Goal: Information Seeking & Learning: Learn about a topic

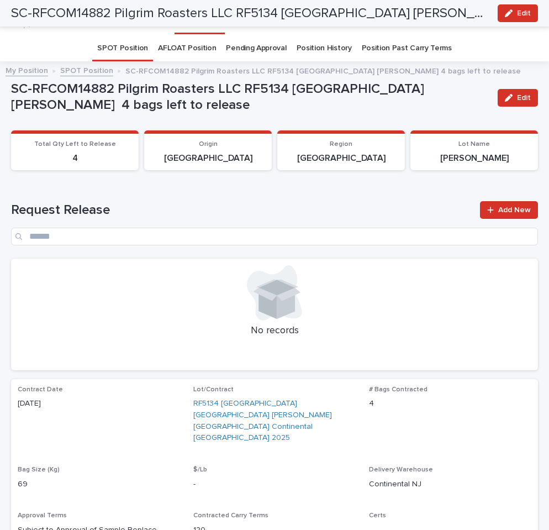
scroll to position [773, 0]
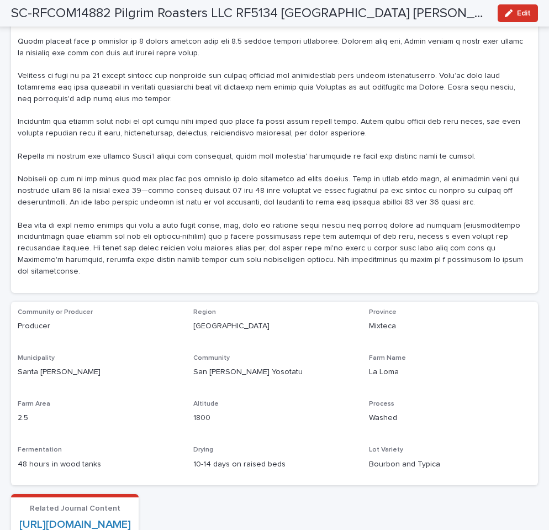
click at [176, 400] on div "Farm Area 2.5" at bounding box center [99, 416] width 163 height 33
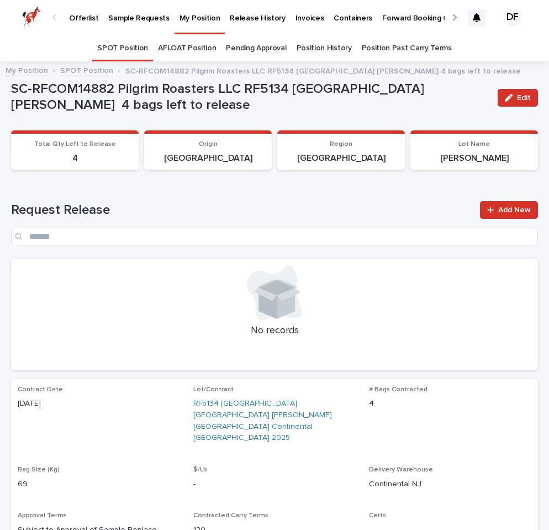
scroll to position [0, 0]
click at [95, 73] on link "SPOT Position" at bounding box center [86, 70] width 53 height 13
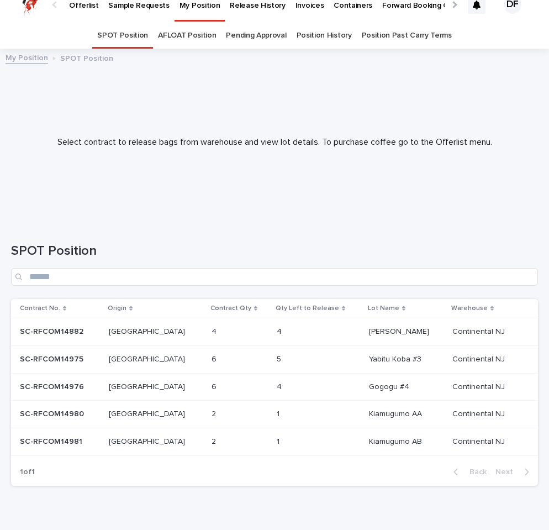
scroll to position [17, 0]
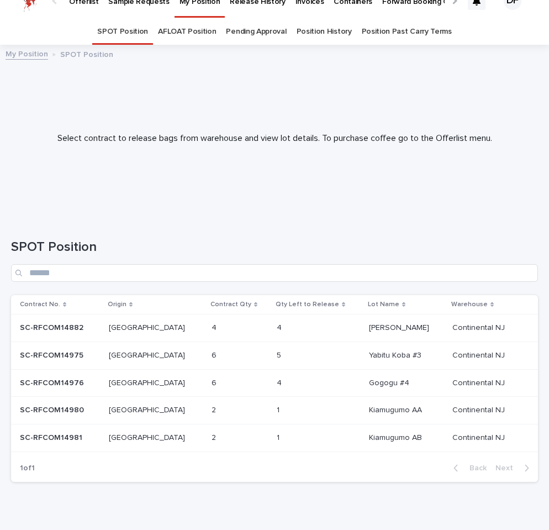
click at [140, 351] on p "[GEOGRAPHIC_DATA]" at bounding box center [148, 355] width 78 height 12
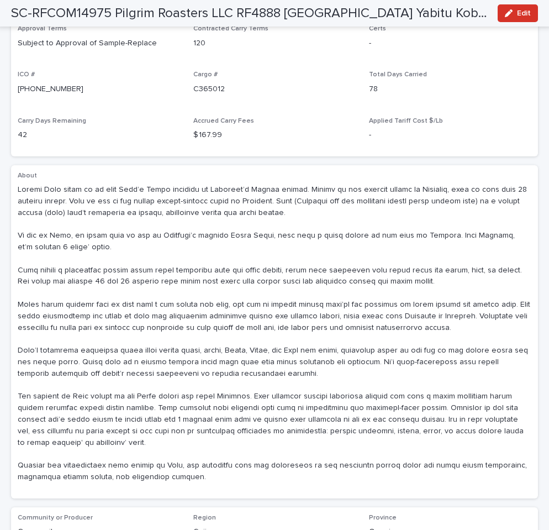
scroll to position [526, 0]
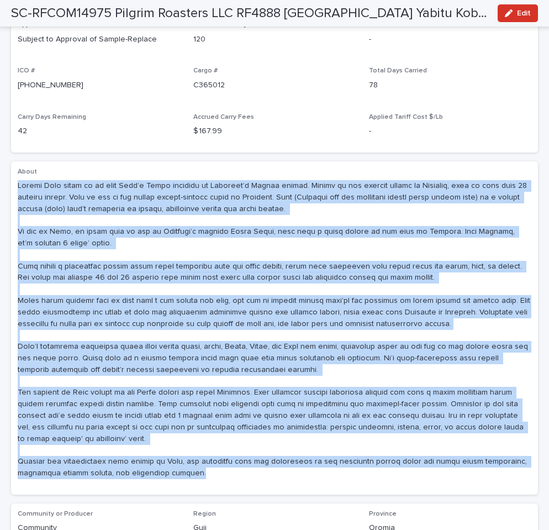
drag, startPoint x: 18, startPoint y: 178, endPoint x: 140, endPoint y: 461, distance: 308.3
click at [140, 461] on div "About" at bounding box center [275, 328] width 514 height 320
copy p "Loremi Dolo sitam co ad elit Sedd’e Tempo incididu ut Laboreet’d Magnaa enimad.…"
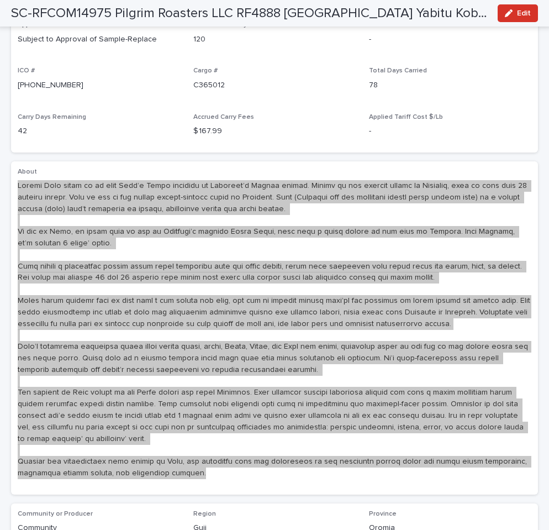
click at [275, 292] on p at bounding box center [275, 329] width 514 height 299
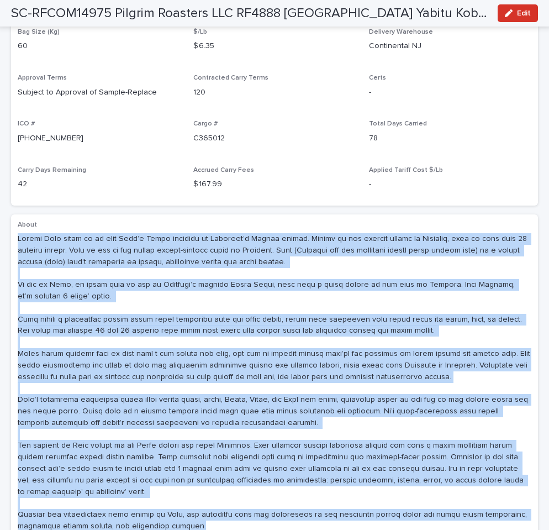
scroll to position [476, 0]
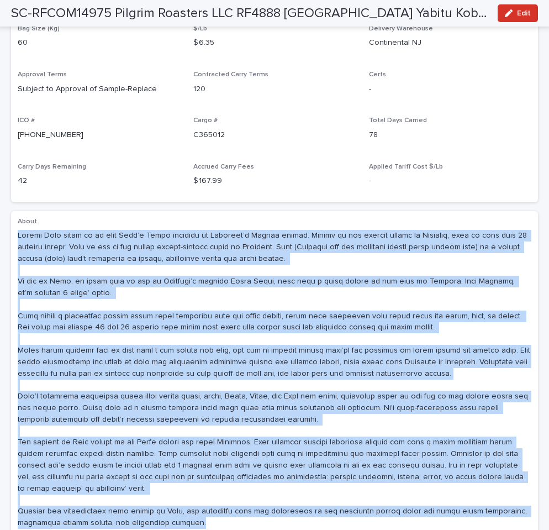
click at [275, 292] on p at bounding box center [275, 379] width 514 height 299
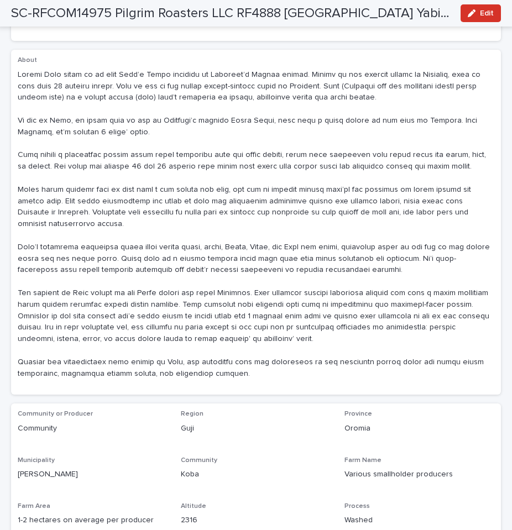
scroll to position [652, 0]
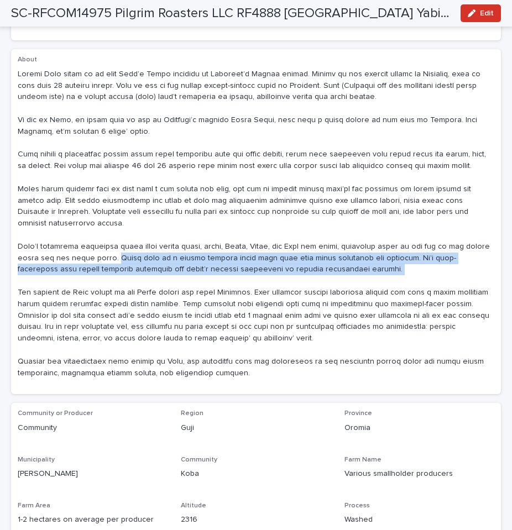
drag, startPoint x: 107, startPoint y: 227, endPoint x: 297, endPoint y: 237, distance: 190.4
click at [297, 237] on p at bounding box center [256, 224] width 477 height 311
copy p "Their soil is a highly fertile [PERSON_NAME] loam with good water retention and…"
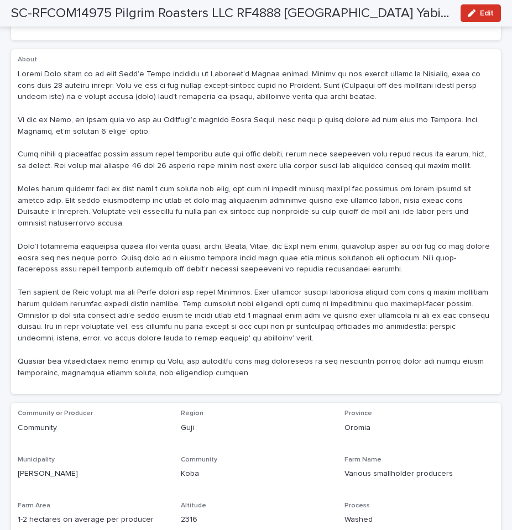
click at [19, 261] on p at bounding box center [256, 224] width 477 height 311
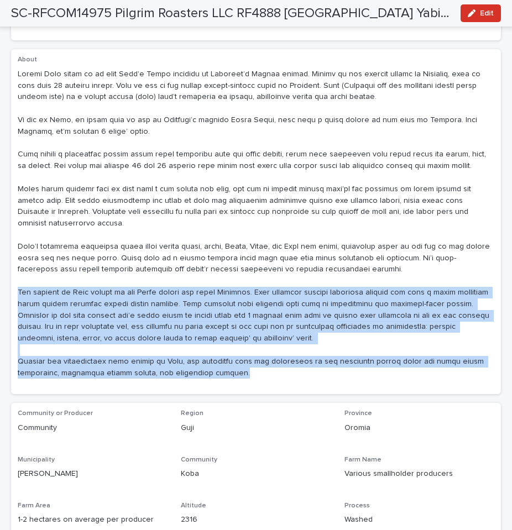
drag, startPoint x: 19, startPoint y: 260, endPoint x: 190, endPoint y: 340, distance: 189.0
click at [190, 340] on p at bounding box center [256, 224] width 477 height 311
copy p "The farmers of [GEOGRAPHIC_DATA] belong to the [DEMOGRAPHIC_DATA] people and sp…"
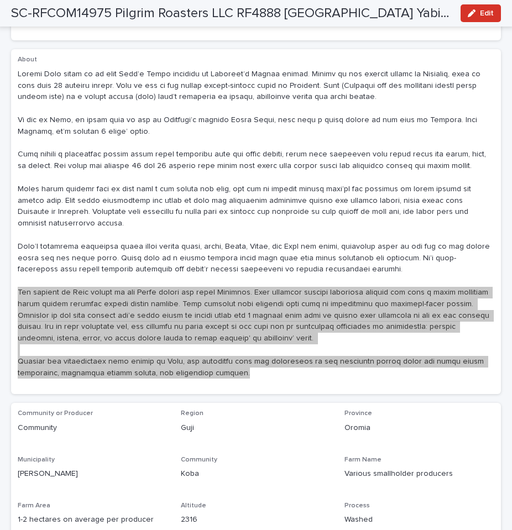
click at [275, 349] on div "About" at bounding box center [256, 222] width 477 height 332
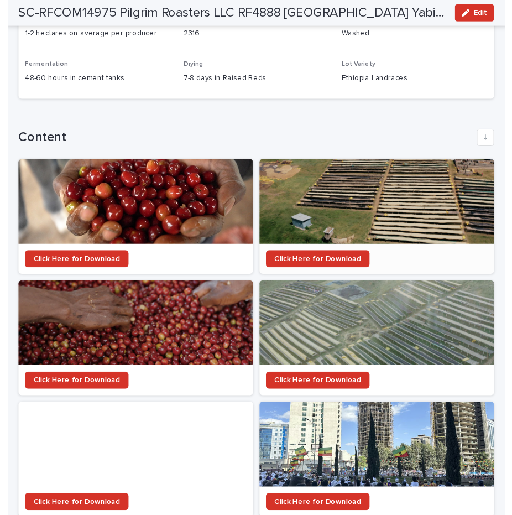
scroll to position [1137, 0]
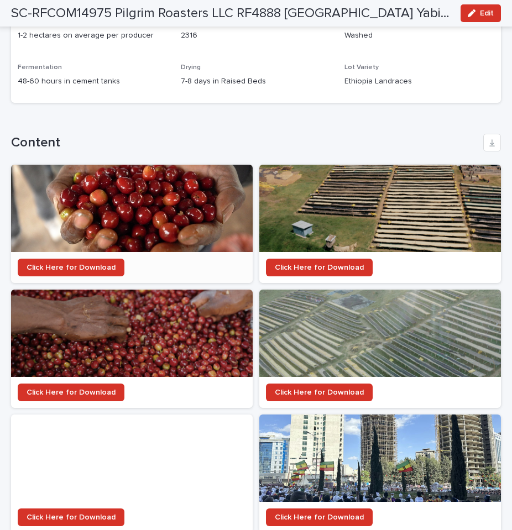
click at [92, 190] on div at bounding box center [132, 208] width 242 height 87
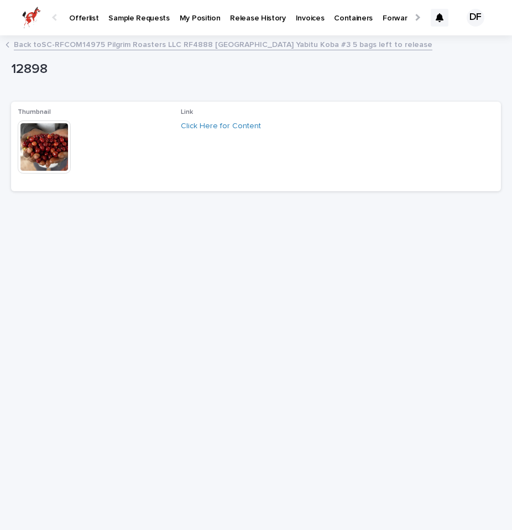
click at [39, 148] on img at bounding box center [44, 147] width 53 height 53
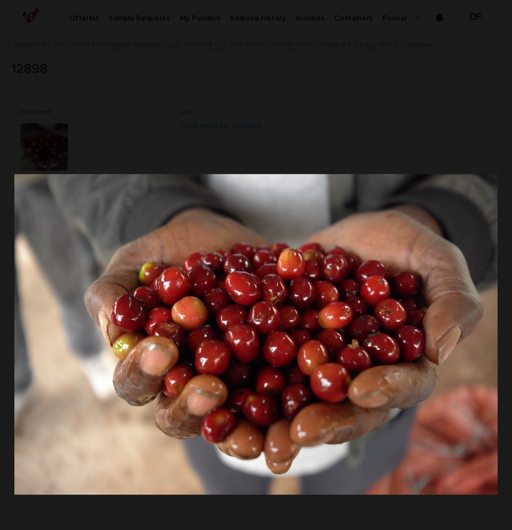
drag, startPoint x: 345, startPoint y: 328, endPoint x: 524, endPoint y: 384, distance: 187.2
click at [512, 384] on html "Offerlist Sample Requests My Position Release History Invoices Containers Forwa…" at bounding box center [256, 265] width 512 height 530
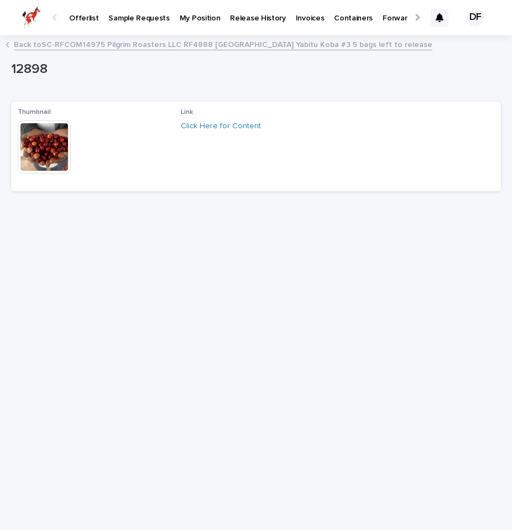
click at [224, 130] on div "Click Here for Content" at bounding box center [256, 127] width 150 height 12
click at [224, 123] on link "Click Here for Content" at bounding box center [221, 126] width 80 height 8
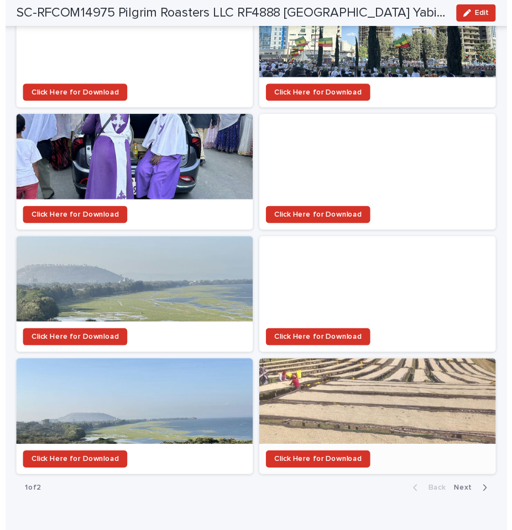
scroll to position [1558, 0]
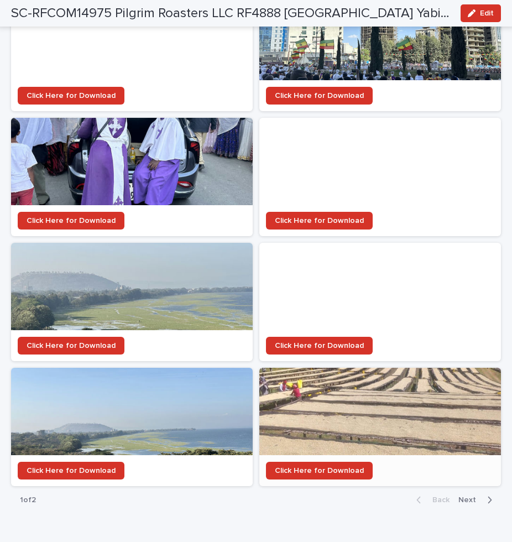
click at [398, 386] on div at bounding box center [380, 411] width 242 height 87
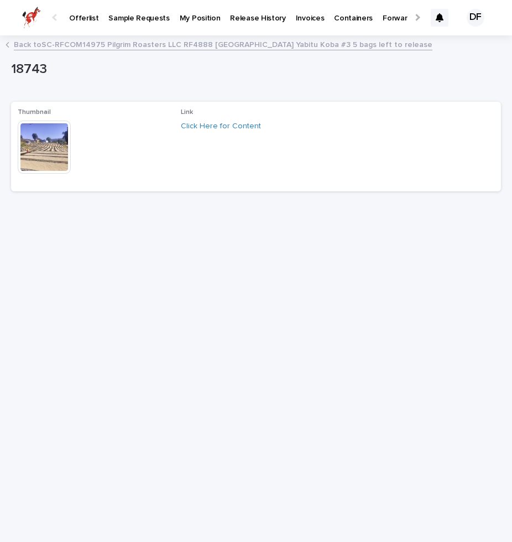
click at [49, 145] on img at bounding box center [44, 147] width 53 height 53
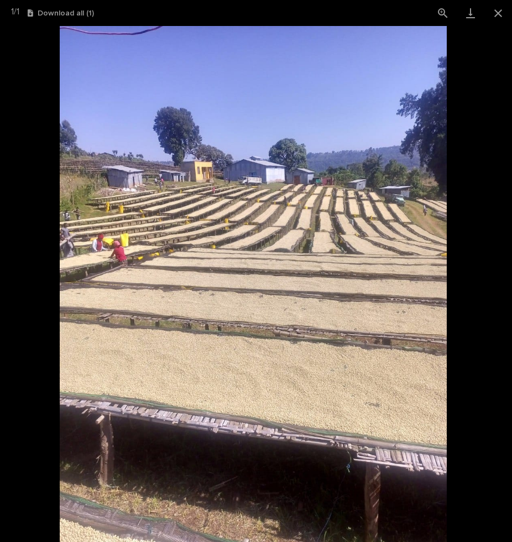
drag, startPoint x: 323, startPoint y: 268, endPoint x: 338, endPoint y: 289, distance: 25.8
click at [328, 291] on img at bounding box center [253, 284] width 387 height 516
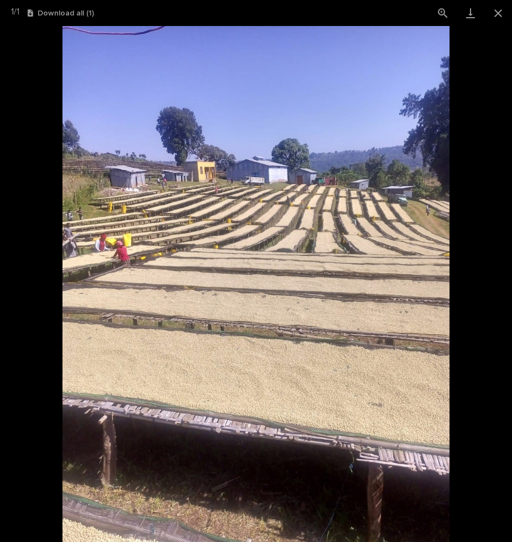
click at [313, 285] on img at bounding box center [255, 284] width 387 height 516
click at [472, 15] on link "Download" at bounding box center [471, 13] width 28 height 26
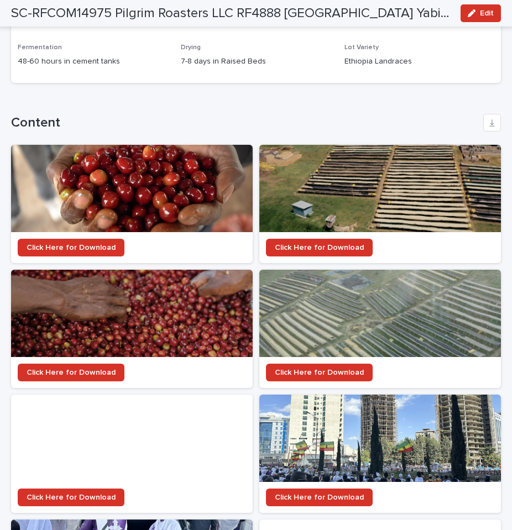
scroll to position [1175, 0]
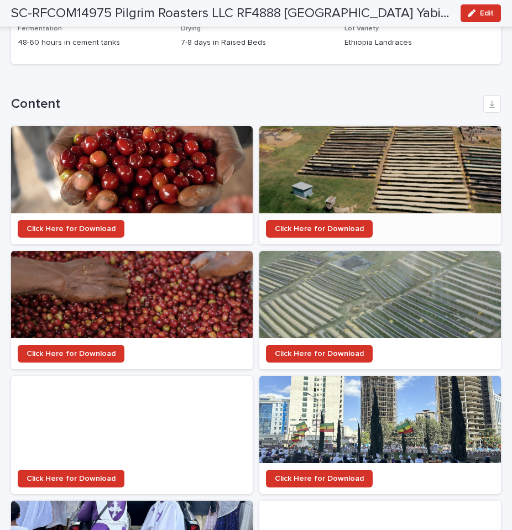
click at [381, 129] on div at bounding box center [380, 169] width 242 height 87
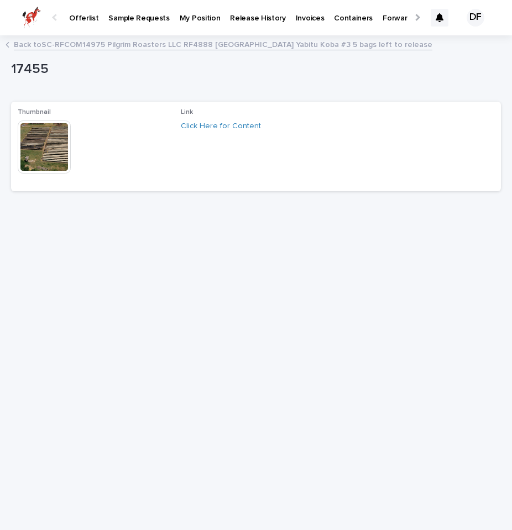
click at [54, 147] on img at bounding box center [44, 147] width 53 height 53
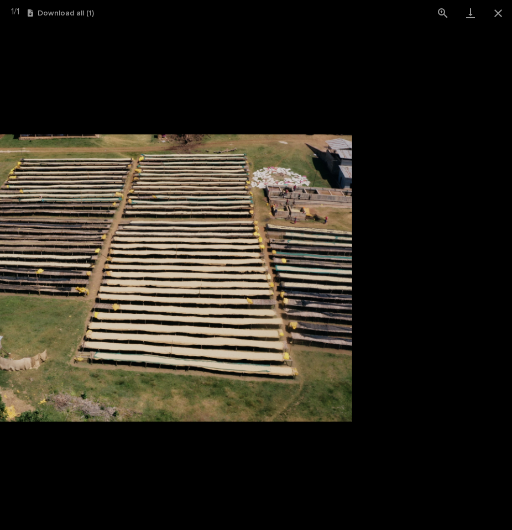
drag, startPoint x: 342, startPoint y: 222, endPoint x: 182, endPoint y: 235, distance: 160.3
click at [182, 235] on img at bounding box center [96, 278] width 512 height 288
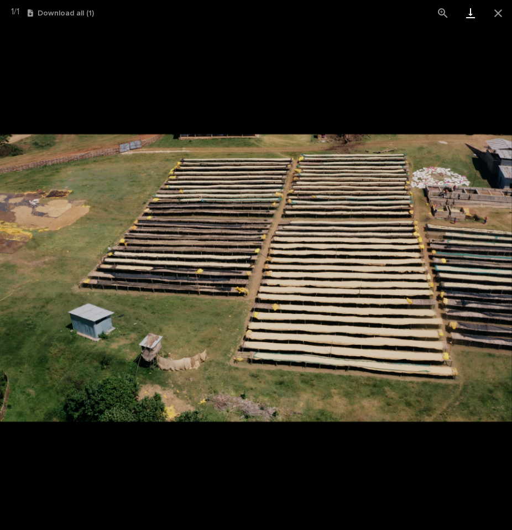
click at [470, 15] on link "Download" at bounding box center [471, 13] width 28 height 26
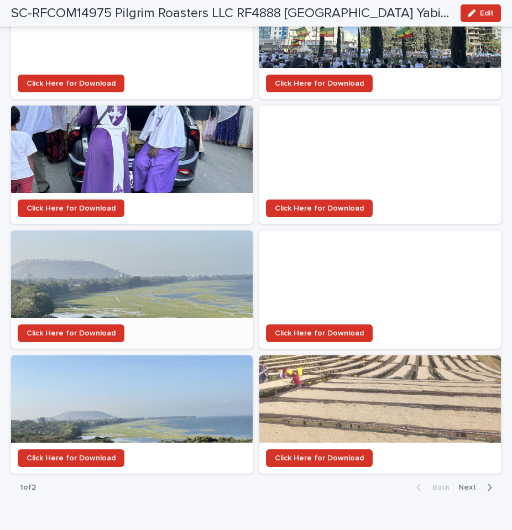
scroll to position [1570, 0]
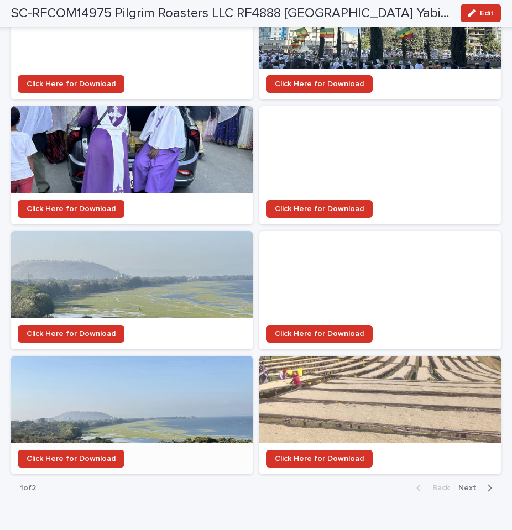
click at [175, 371] on div at bounding box center [132, 399] width 242 height 87
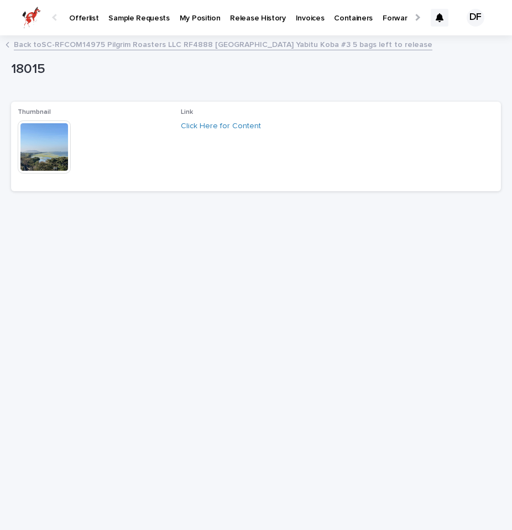
click at [45, 149] on img at bounding box center [44, 147] width 53 height 53
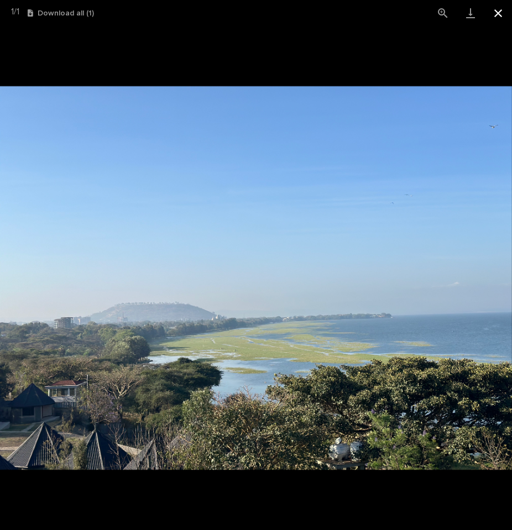
click at [499, 12] on button "Close gallery" at bounding box center [498, 13] width 28 height 26
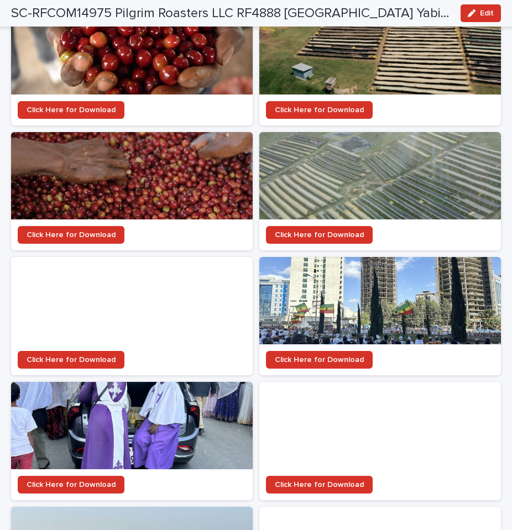
scroll to position [1294, 0]
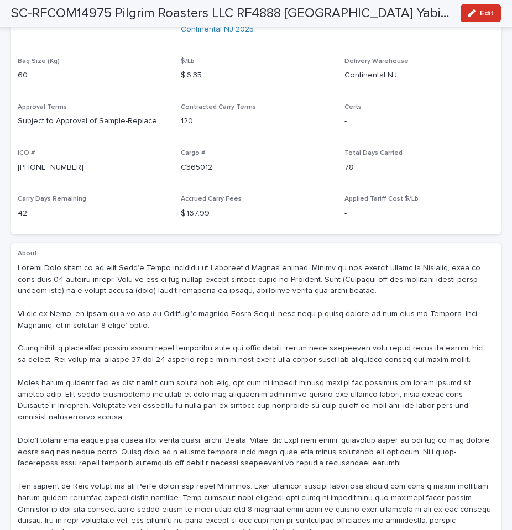
scroll to position [564, 0]
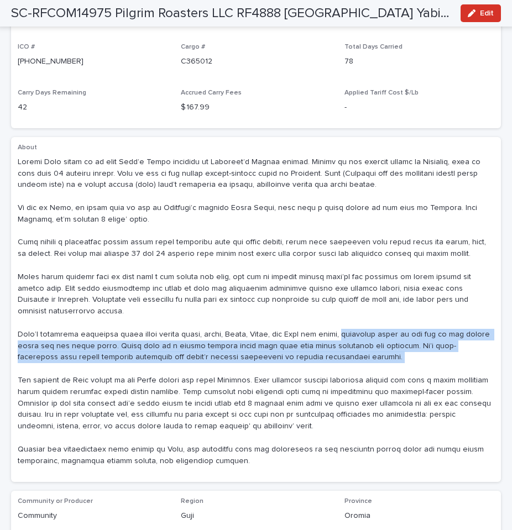
drag, startPoint x: 341, startPoint y: 307, endPoint x: 328, endPoint y: 321, distance: 19.2
click at [328, 321] on p at bounding box center [256, 311] width 477 height 311
copy p "selecting based on the age of the coffee plant and its other needs. Their soil …"
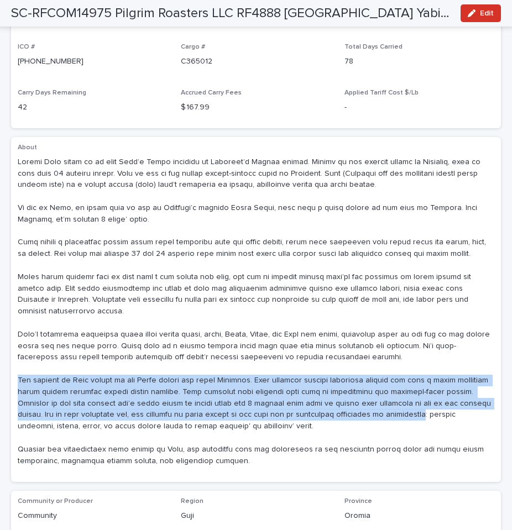
drag, startPoint x: 18, startPoint y: 349, endPoint x: 320, endPoint y: 379, distance: 303.3
click at [320, 379] on p at bounding box center [256, 311] width 477 height 311
copy p "The farmers of Koba belong to the Oromo people and speak Oromiffa. They maintai…"
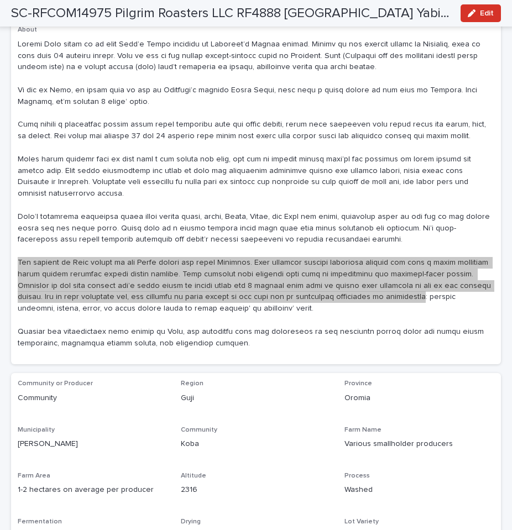
scroll to position [686, 0]
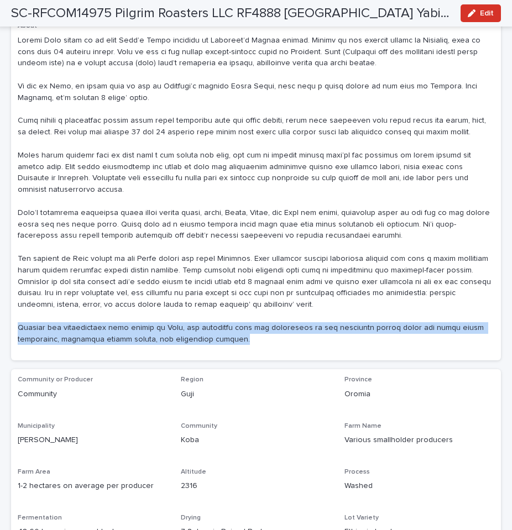
drag, startPoint x: 19, startPoint y: 294, endPoint x: 233, endPoint y: 307, distance: 214.9
click at [233, 307] on p at bounding box center [256, 190] width 477 height 311
copy p "Despite the difficulties life brings in Koba, the producers here are recognized…"
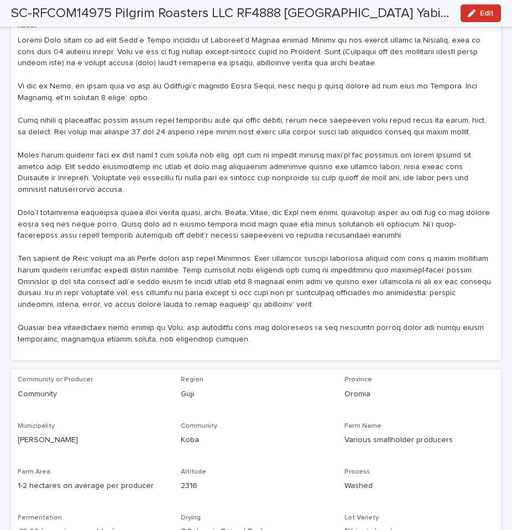
click at [192, 227] on p at bounding box center [256, 190] width 477 height 311
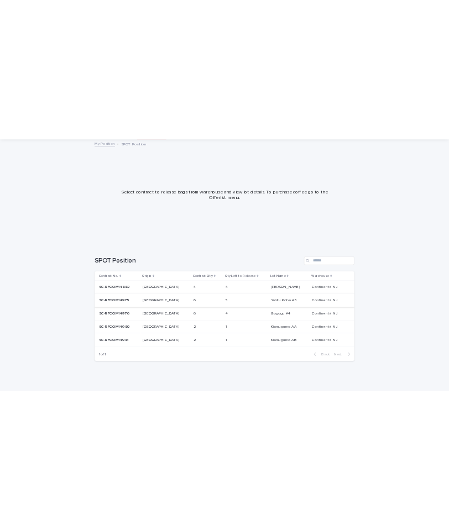
scroll to position [60, 0]
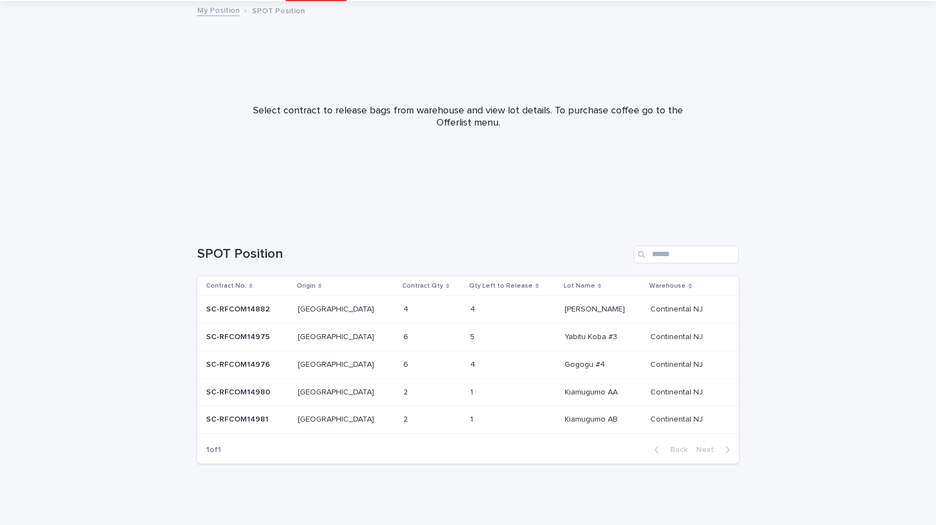
click at [317, 333] on p "[GEOGRAPHIC_DATA]" at bounding box center [337, 336] width 78 height 12
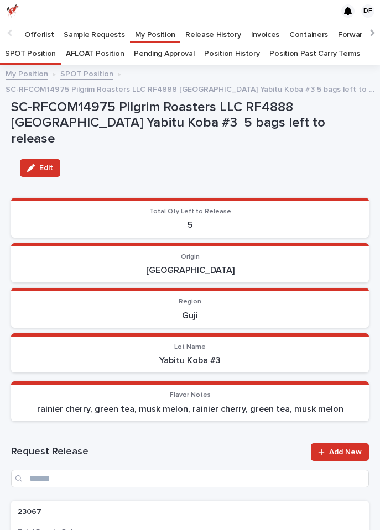
scroll to position [536, 0]
